Goal: Task Accomplishment & Management: Use online tool/utility

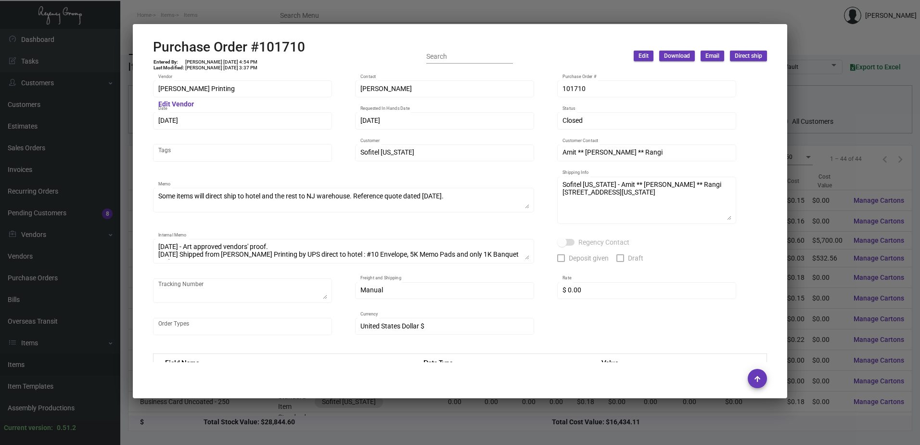
click at [228, 18] on div at bounding box center [460, 222] width 920 height 445
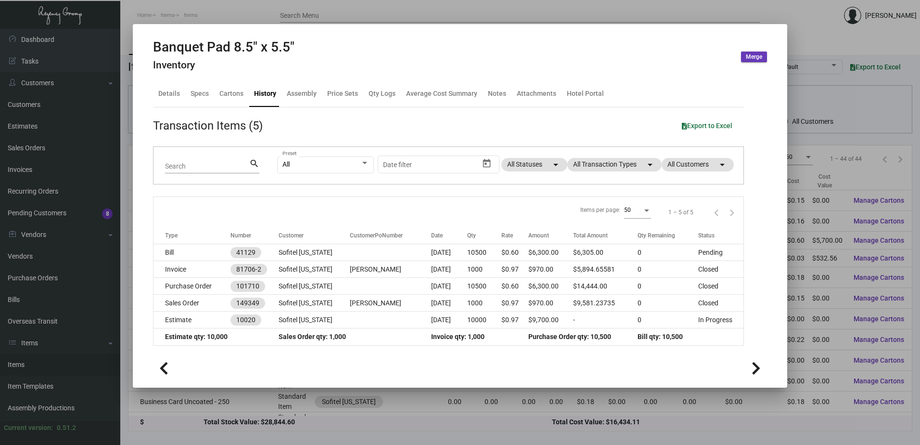
click at [200, 14] on div at bounding box center [460, 222] width 920 height 445
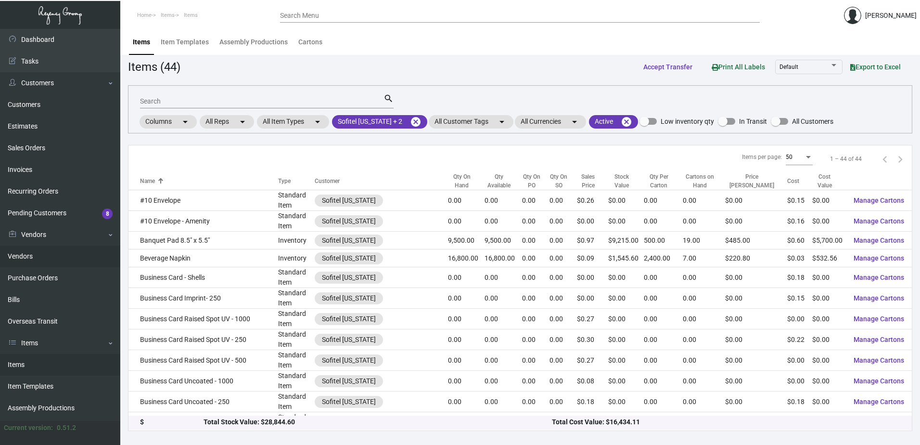
drag, startPoint x: 40, startPoint y: 286, endPoint x: 62, endPoint y: 248, distance: 43.8
click at [40, 286] on link "Purchase Orders" at bounding box center [60, 278] width 120 height 22
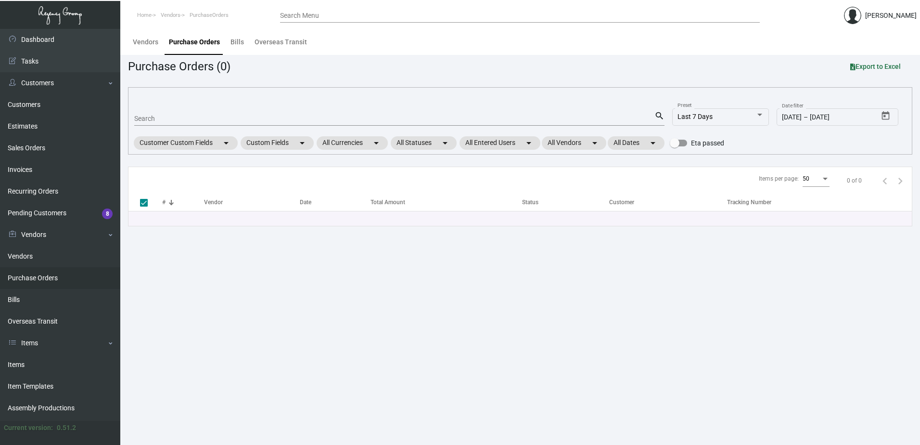
click at [176, 118] on input "Search" at bounding box center [394, 119] width 520 height 8
type input "76937"
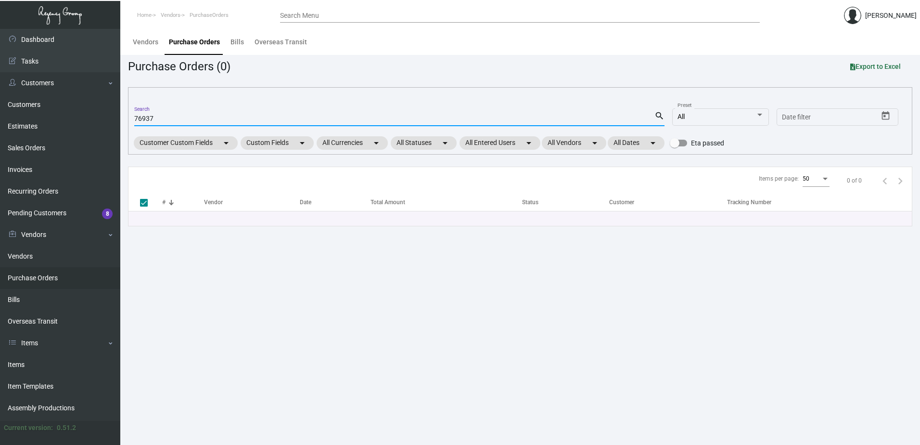
checkbox input "false"
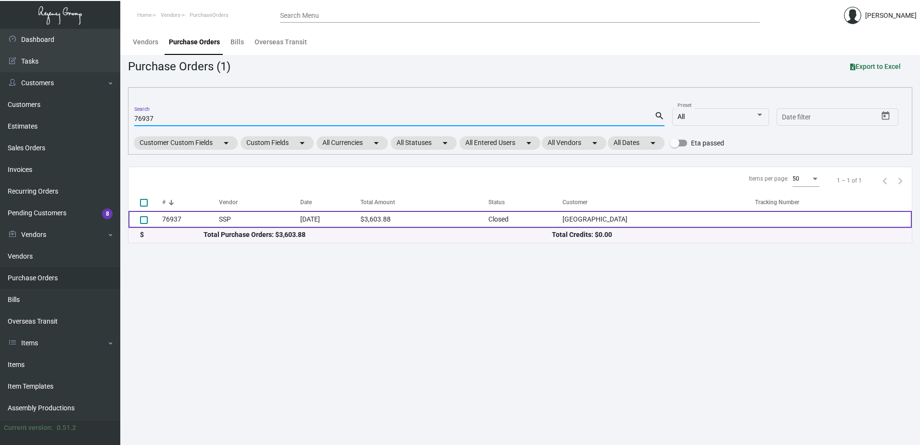
type input "76937"
click at [269, 218] on td "SSP" at bounding box center [259, 219] width 81 height 17
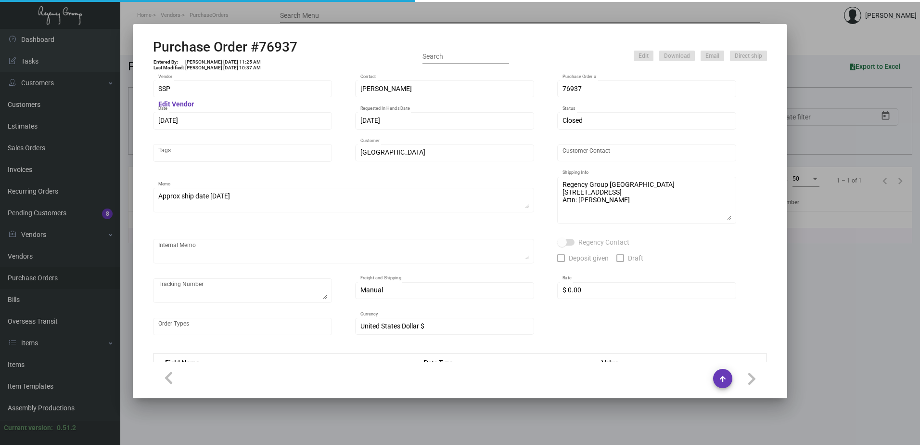
type input "$ 0.07208"
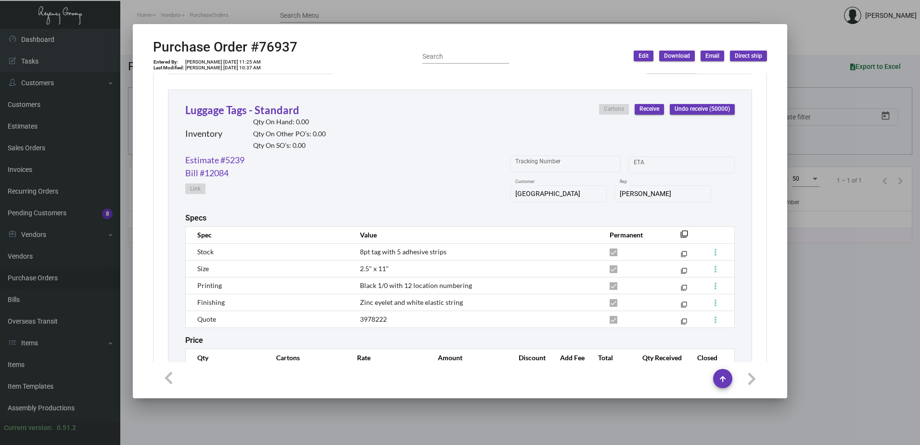
scroll to position [481, 0]
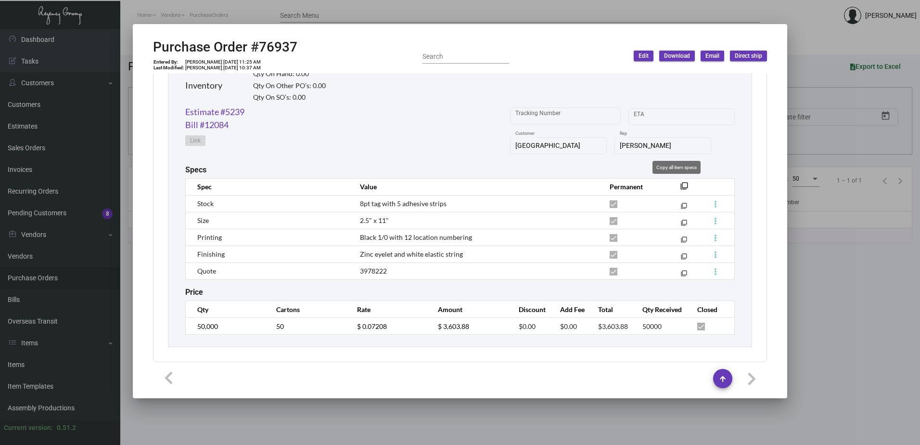
drag, startPoint x: 676, startPoint y: 190, endPoint x: 594, endPoint y: 201, distance: 82.6
click at [680, 190] on mat-icon "filter_none" at bounding box center [684, 189] width 8 height 8
